Goal: Information Seeking & Learning: Learn about a topic

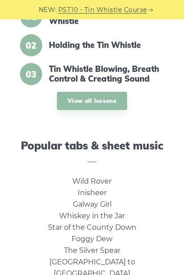
scroll to position [229, 0]
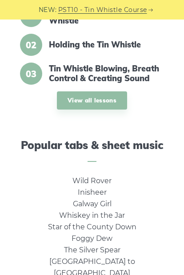
click at [110, 100] on link "View all lessons" at bounding box center [92, 100] width 70 height 18
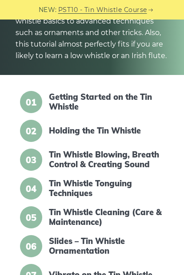
scroll to position [136, 0]
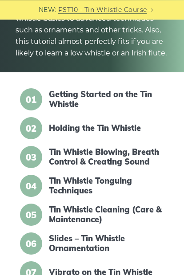
click at [103, 156] on link "Tin Whistle Blowing, Breath Control & Creating Sound" at bounding box center [105, 156] width 113 height 19
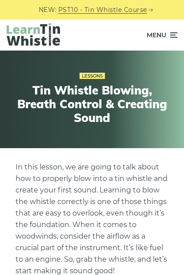
click at [165, 35] on span "Menu" at bounding box center [156, 35] width 20 height 22
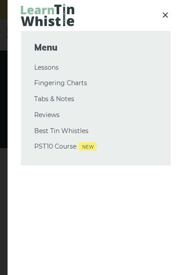
click at [51, 69] on link "Lessons" at bounding box center [95, 68] width 123 height 11
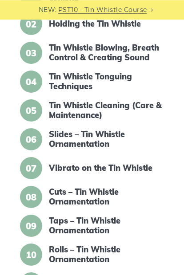
scroll to position [241, 0]
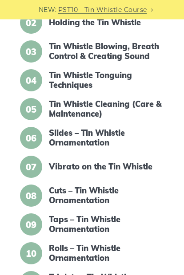
click at [81, 77] on link "Tin Whistle Tonguing Techniques" at bounding box center [105, 80] width 113 height 19
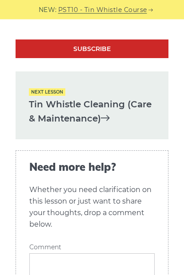
scroll to position [2762, 0]
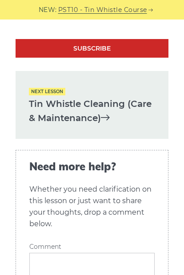
click at [83, 97] on link "Tin Whistle Cleaning (Care & Maintenance)" at bounding box center [92, 111] width 126 height 29
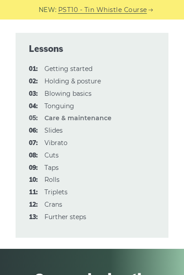
scroll to position [2139, 0]
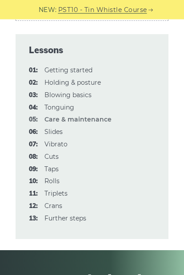
click at [55, 128] on link "06: Slides" at bounding box center [53, 132] width 18 height 8
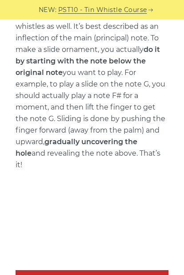
scroll to position [310, 0]
